Goal: Find specific page/section: Find specific page/section

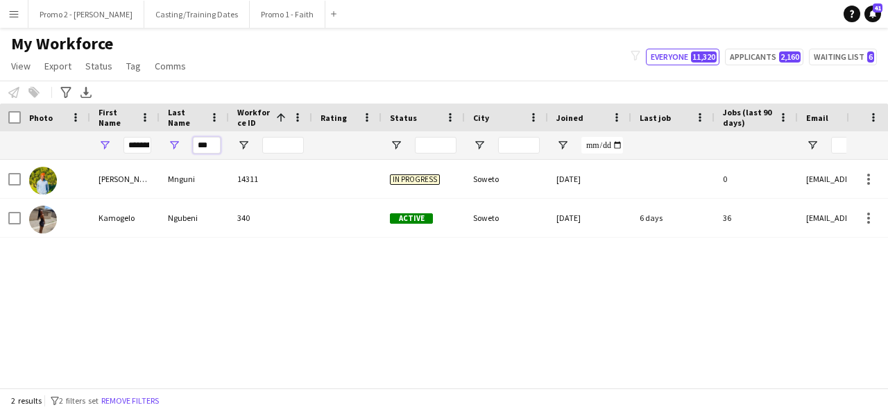
drag, startPoint x: 0, startPoint y: 0, endPoint x: 198, endPoint y: 147, distance: 246.5
click at [198, 147] on input "***" at bounding box center [207, 145] width 28 height 17
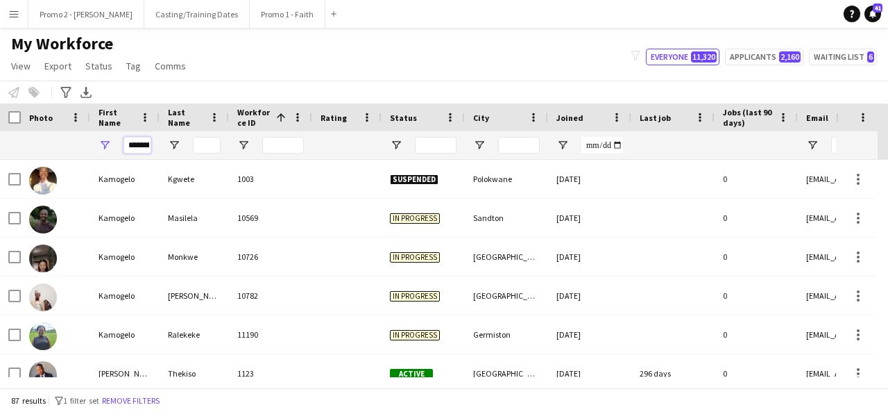
drag, startPoint x: 128, startPoint y: 146, endPoint x: 239, endPoint y: 128, distance: 112.5
click at [239, 128] on div "Workforce Details Photo First Name 1" at bounding box center [742, 131] width 1484 height 56
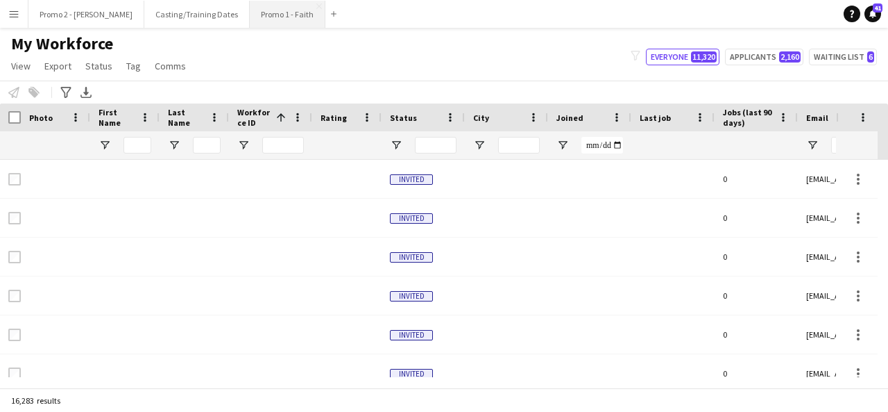
click at [250, 22] on button "Promo 1 - Faith Close" at bounding box center [288, 14] width 76 height 27
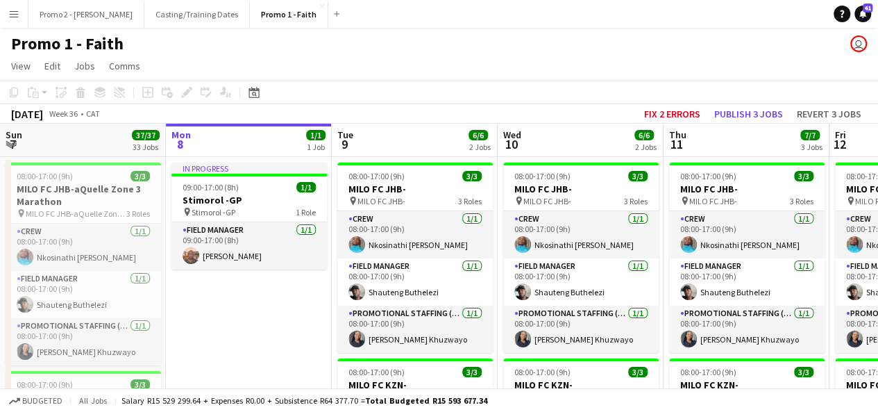
click at [15, 20] on button "Menu" at bounding box center [14, 14] width 28 height 28
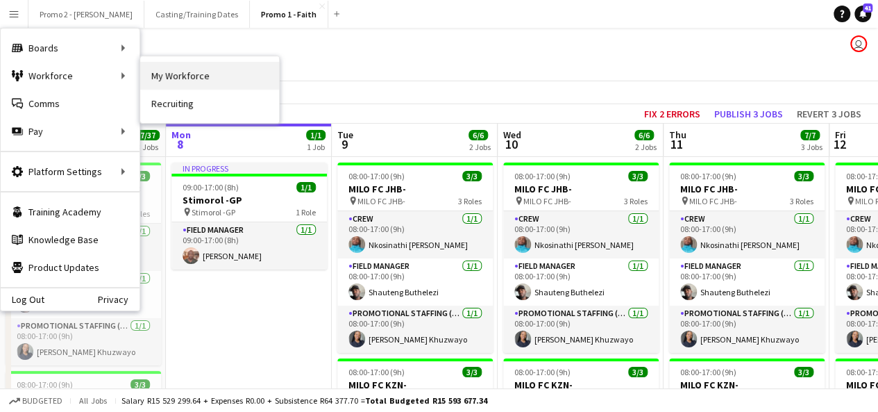
click at [164, 81] on link "My Workforce" at bounding box center [209, 76] width 139 height 28
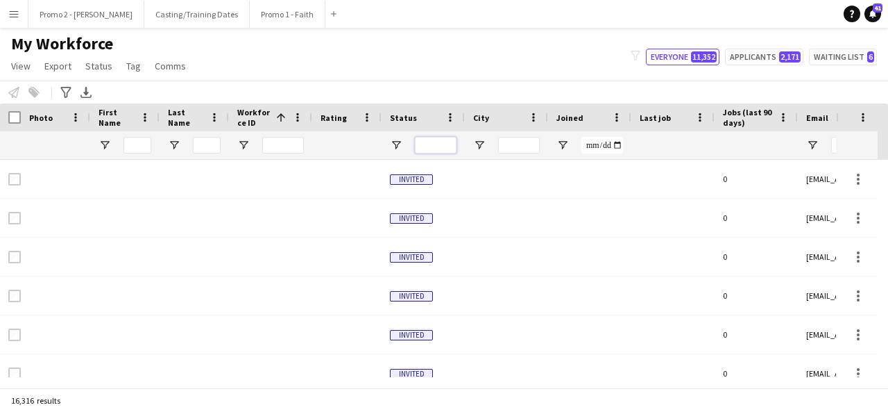
click at [448, 139] on input "Status Filter Input" at bounding box center [436, 145] width 42 height 17
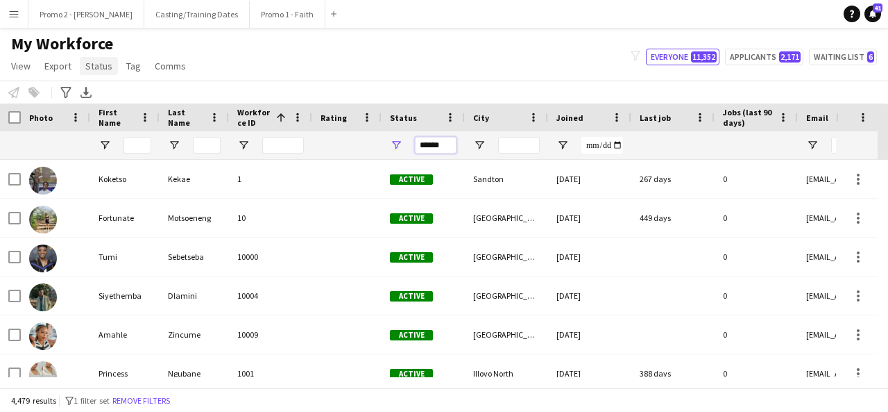
type input "******"
click at [96, 69] on span "Status" at bounding box center [98, 66] width 27 height 12
click at [27, 68] on span "View" at bounding box center [20, 66] width 19 height 12
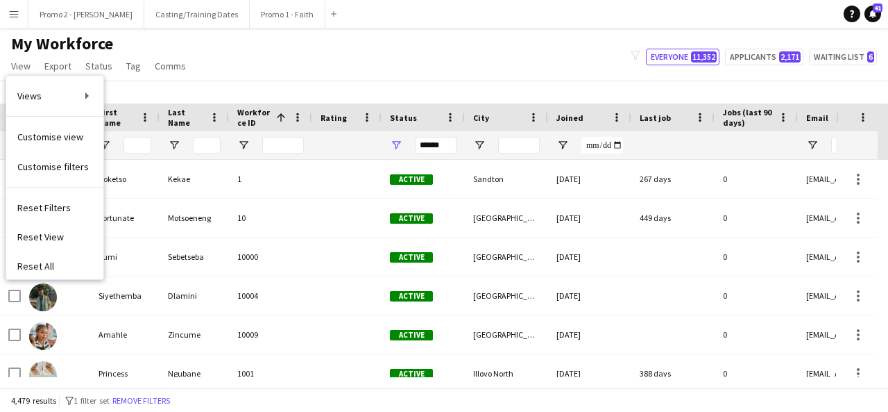
click at [379, 85] on div "Notify workforce Add to tag Select at least one crew to tag him or her. Advance…" at bounding box center [444, 91] width 888 height 23
